Goal: Task Accomplishment & Management: Complete application form

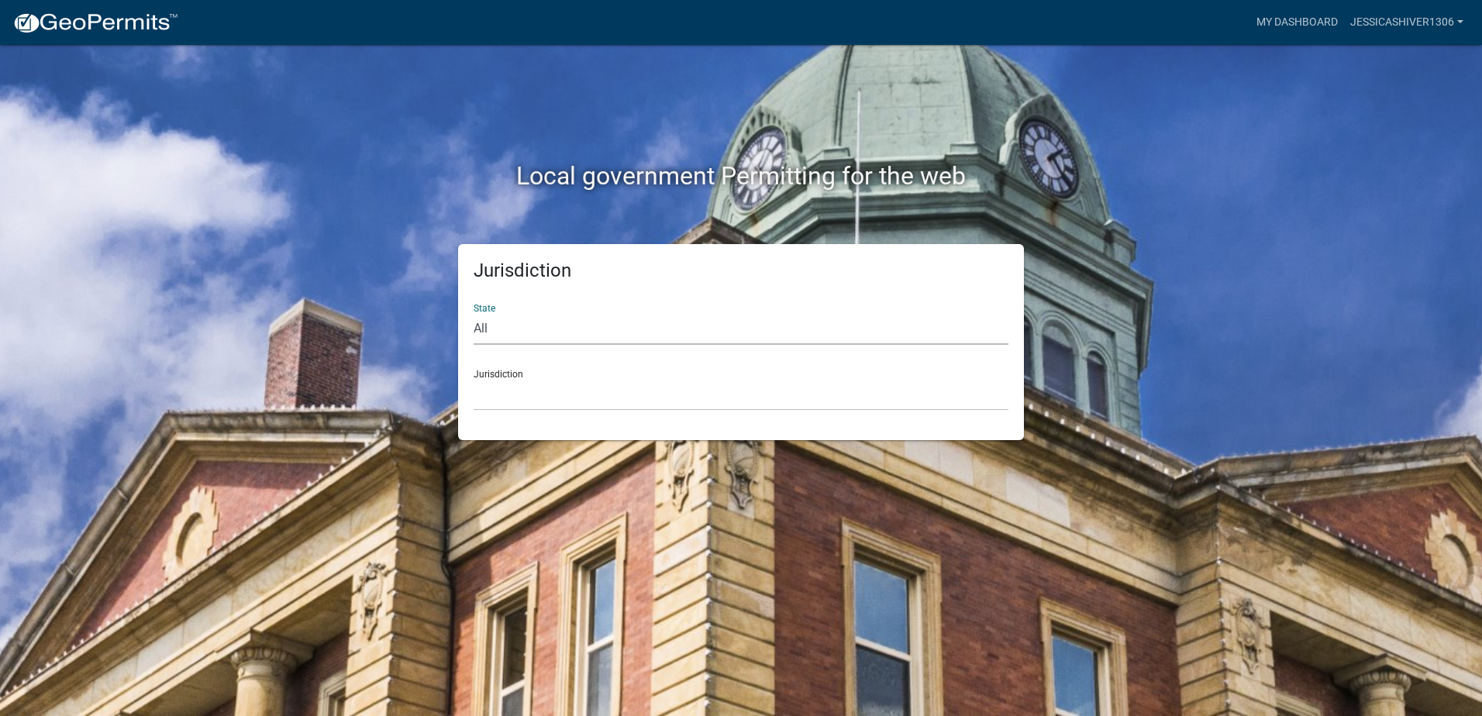
click at [505, 333] on select "All [US_STATE] [US_STATE] [US_STATE] [US_STATE] [US_STATE] [US_STATE] [US_STATE…" at bounding box center [741, 329] width 535 height 32
select select "[US_STATE]"
click at [474, 313] on select "All [US_STATE] [US_STATE] [US_STATE] [US_STATE] [US_STATE] [US_STATE] [US_STATE…" at bounding box center [741, 329] width 535 height 32
click at [517, 373] on div "Jurisdiction [GEOGRAPHIC_DATA], [US_STATE][PERSON_NAME][GEOGRAPHIC_DATA], [US_S…" at bounding box center [741, 383] width 535 height 53
click at [513, 397] on select "[GEOGRAPHIC_DATA], [US_STATE][PERSON_NAME][GEOGRAPHIC_DATA], [US_STATE][PERSON_…" at bounding box center [741, 395] width 535 height 32
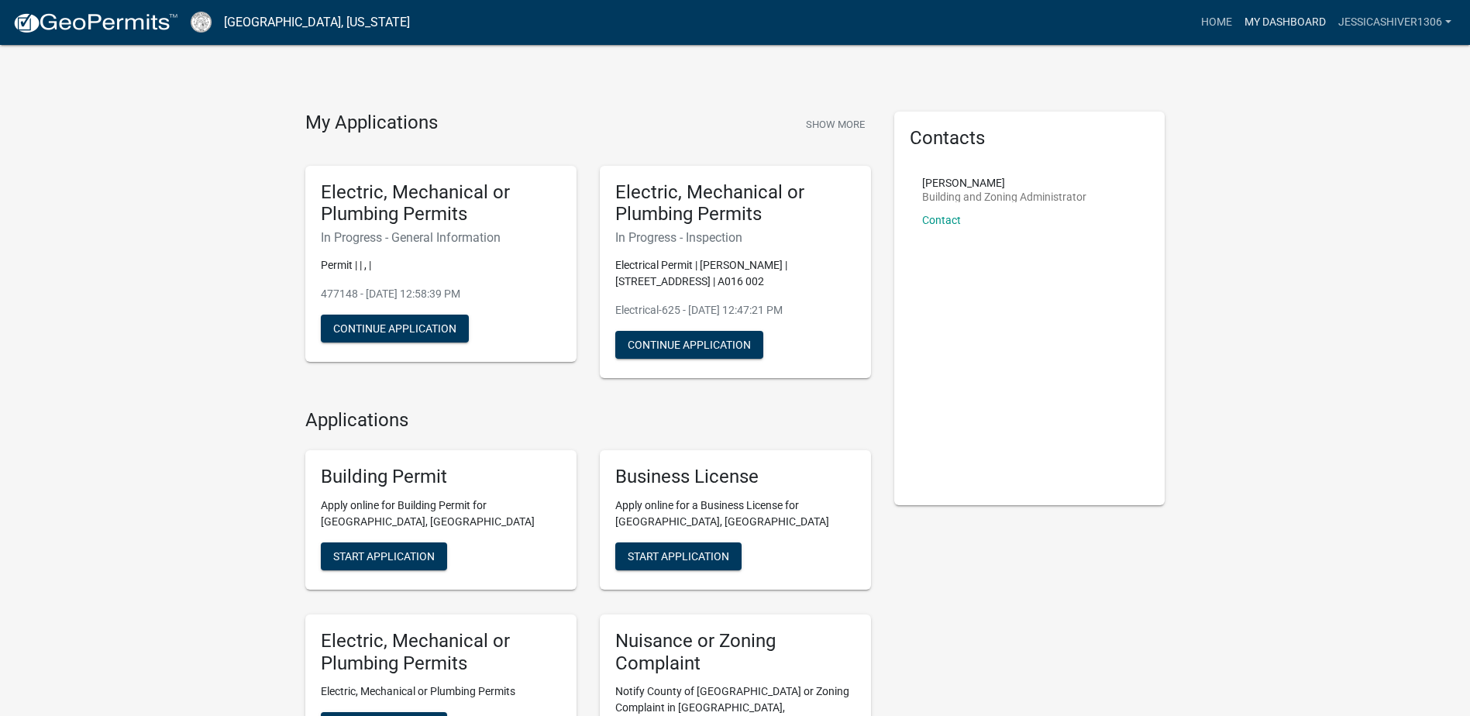
click at [1293, 21] on link "My Dashboard" at bounding box center [1285, 22] width 94 height 29
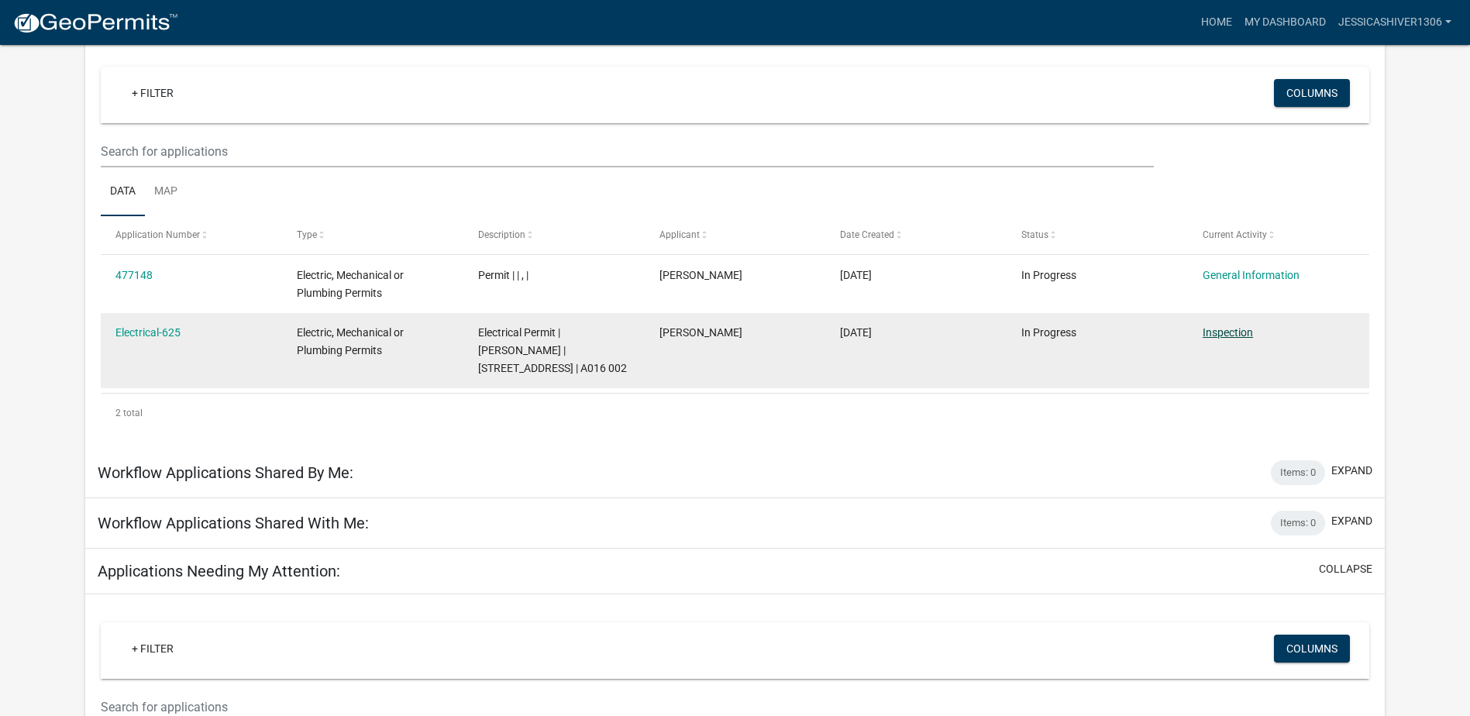
scroll to position [233, 0]
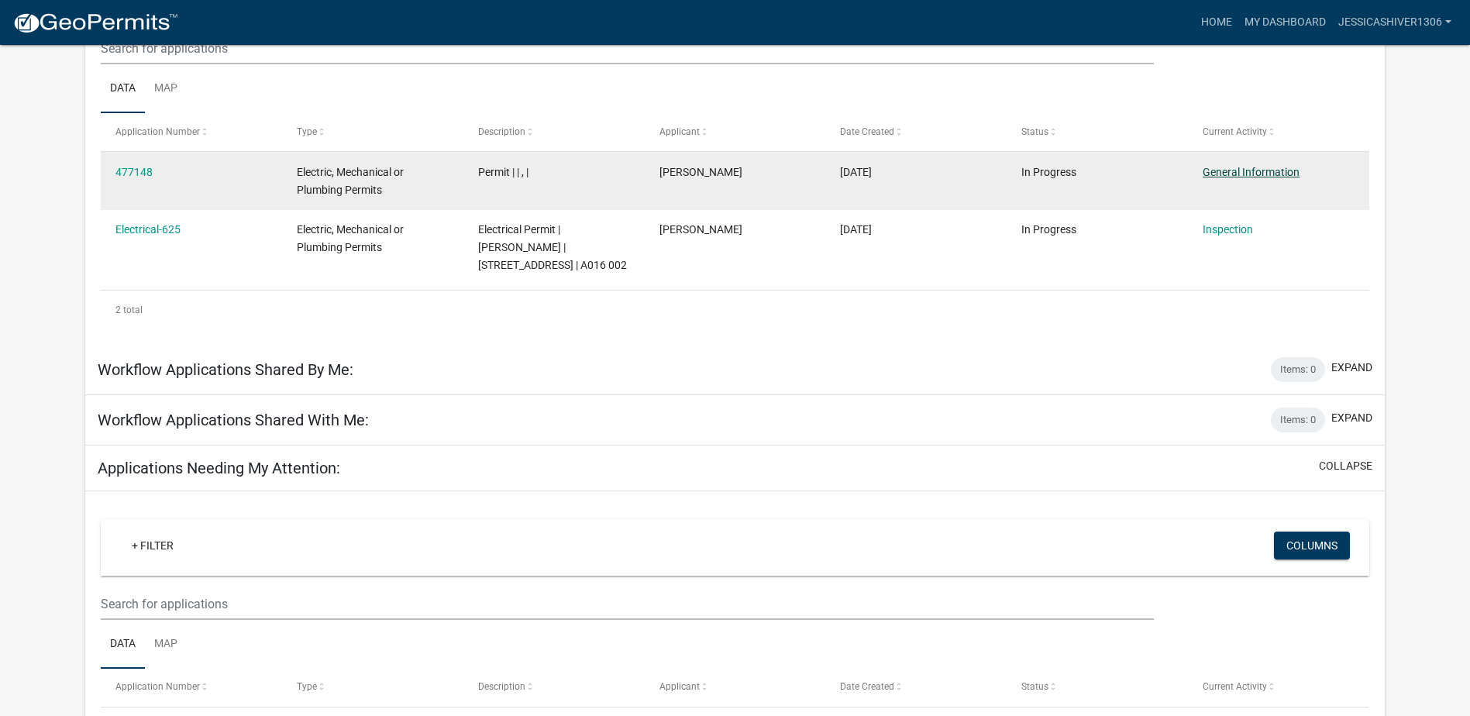
click at [1232, 177] on link "General Information" at bounding box center [1251, 172] width 97 height 12
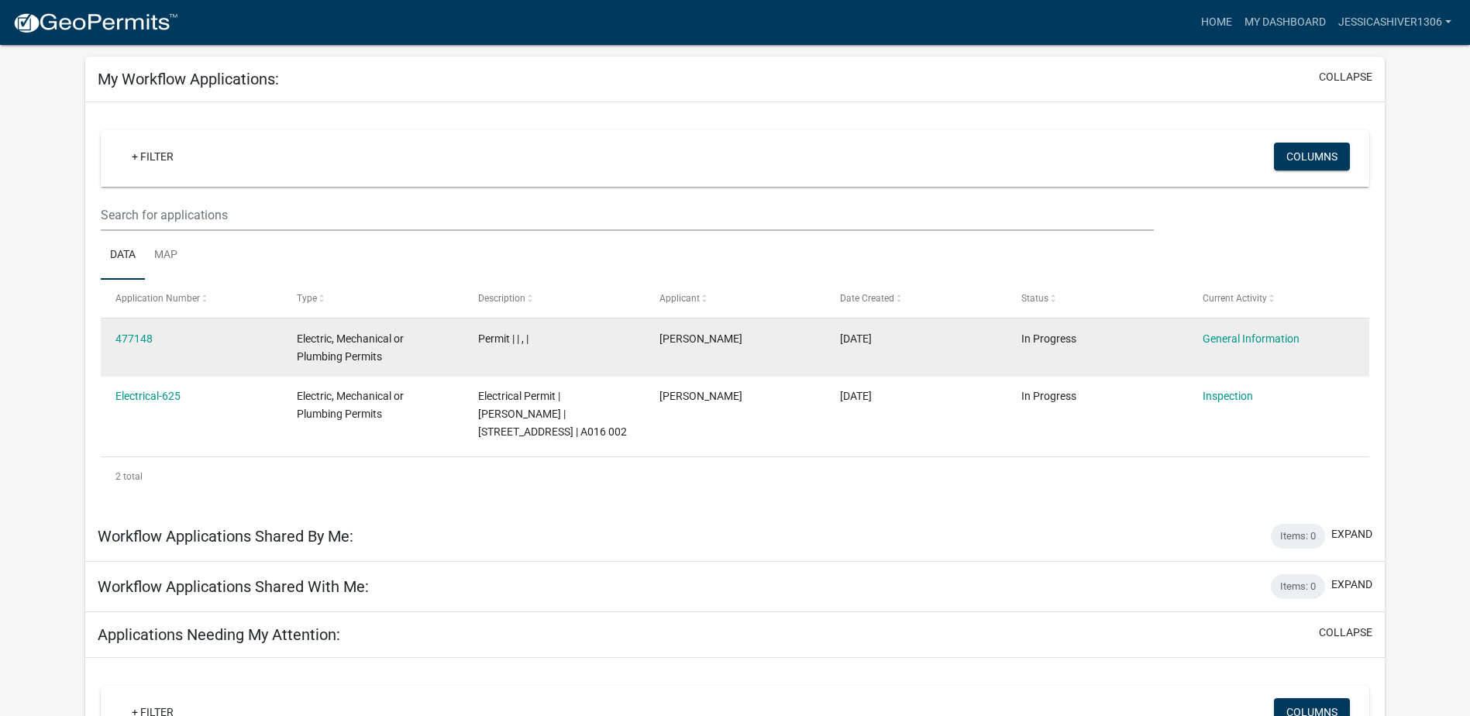
scroll to position [233, 0]
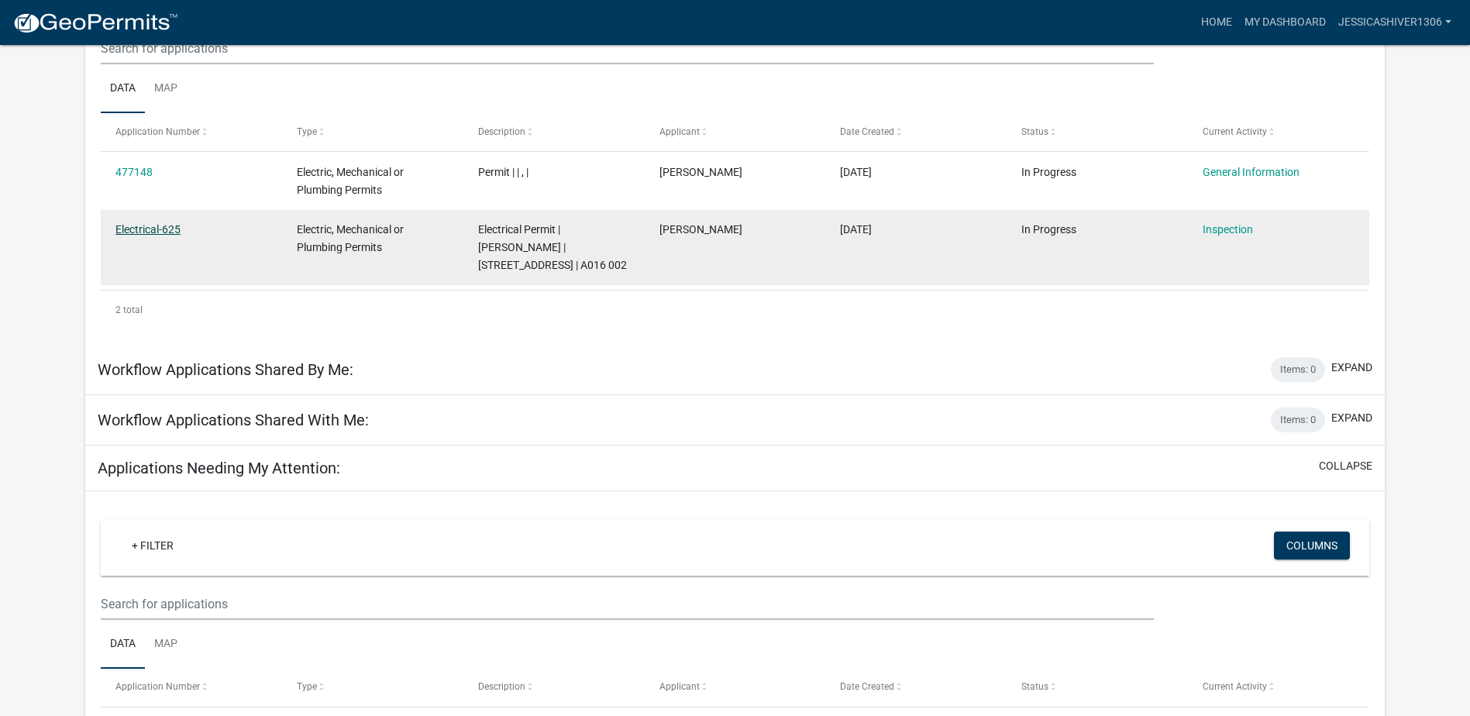
click at [153, 227] on link "Electrical-625" at bounding box center [147, 229] width 65 height 12
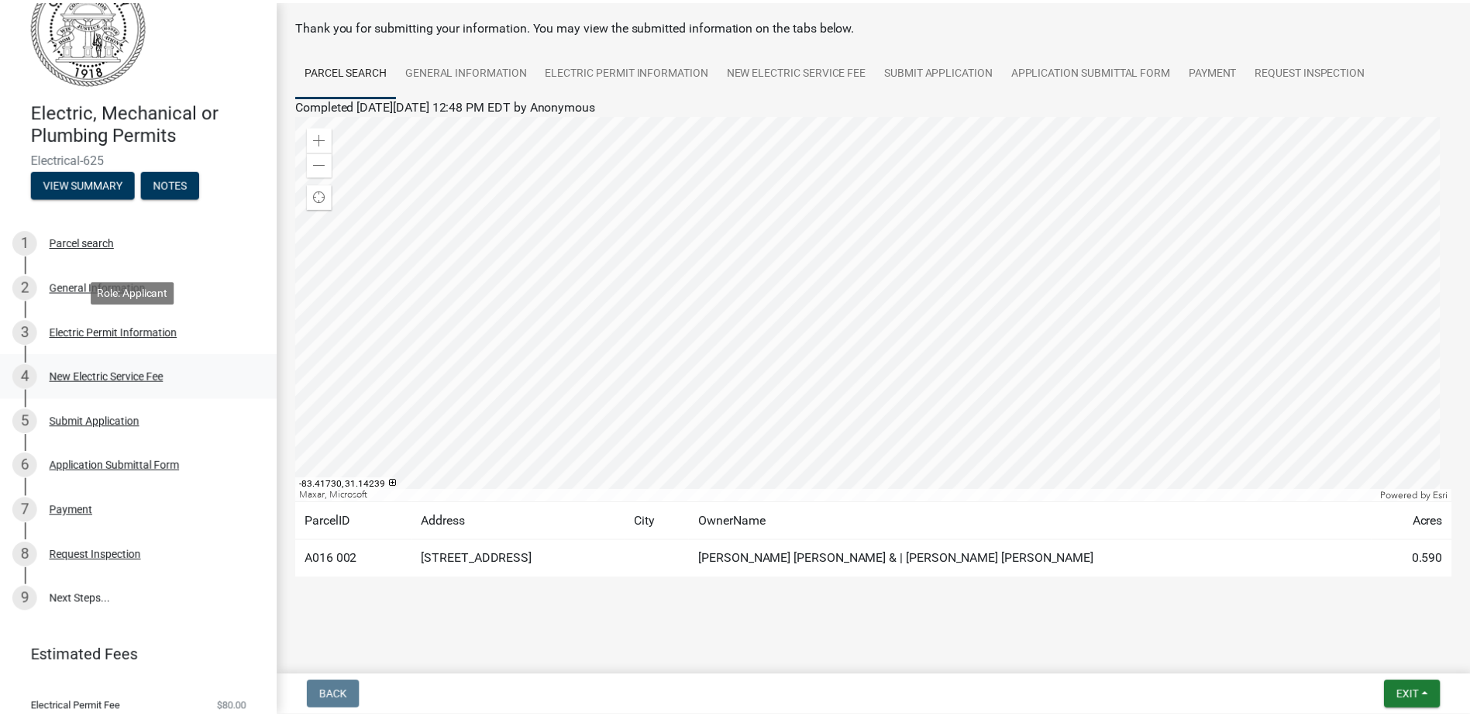
scroll to position [98, 0]
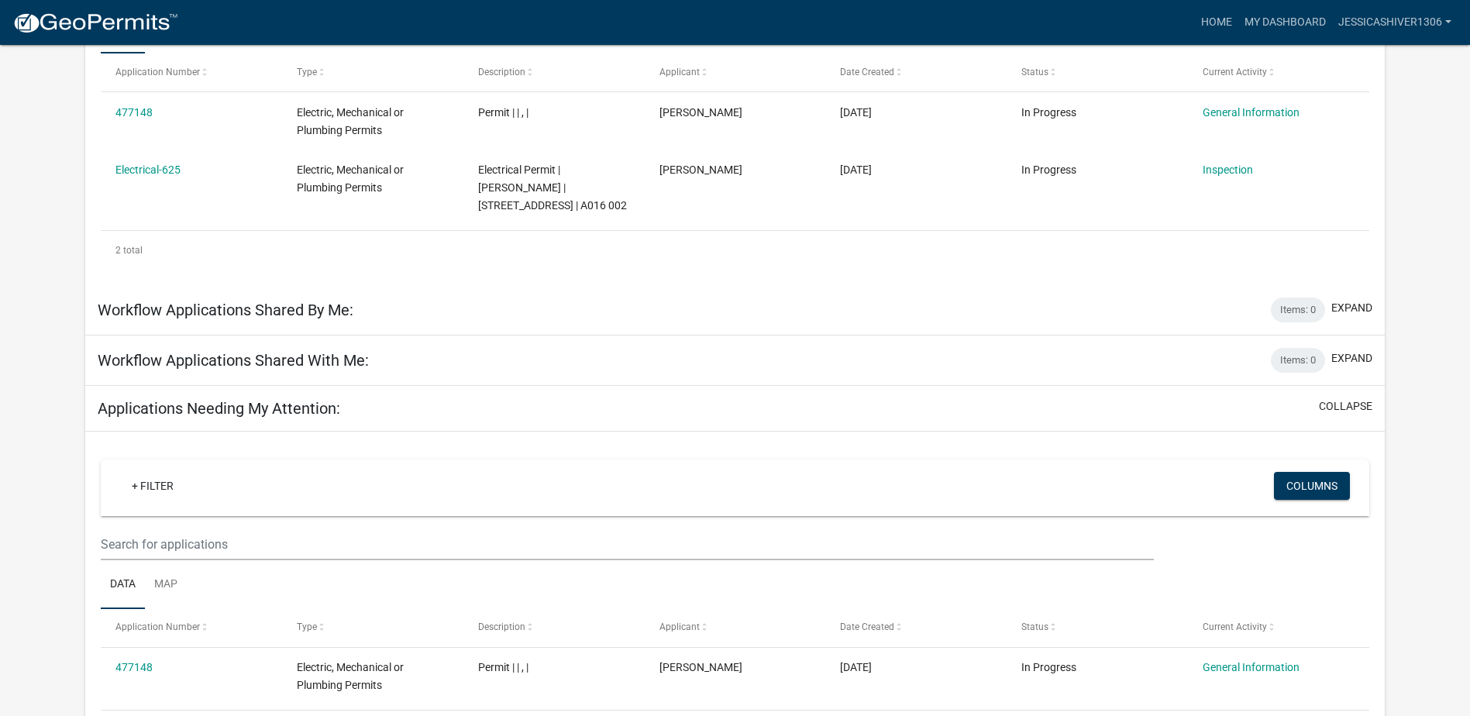
scroll to position [155, 0]
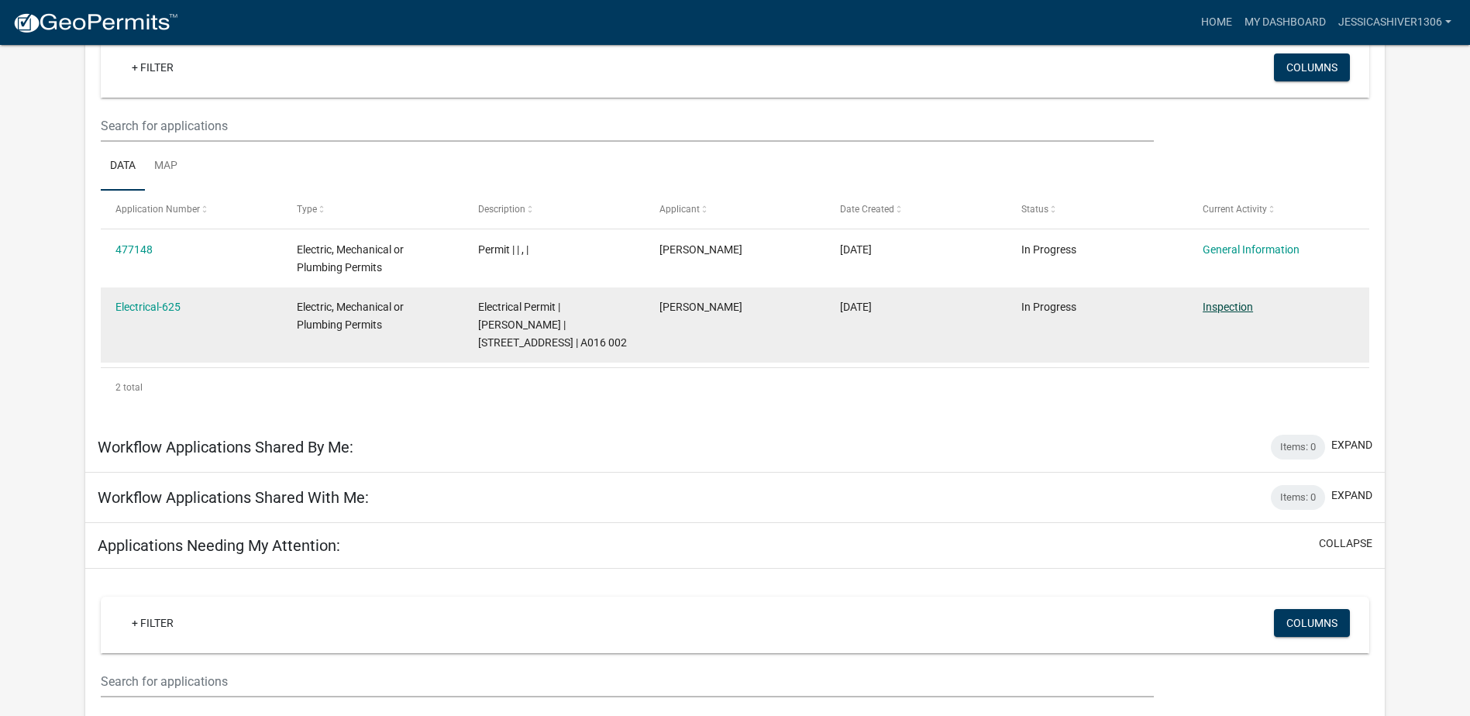
click at [1237, 304] on link "Inspection" at bounding box center [1228, 307] width 50 height 12
